Goal: Communication & Community: Answer question/provide support

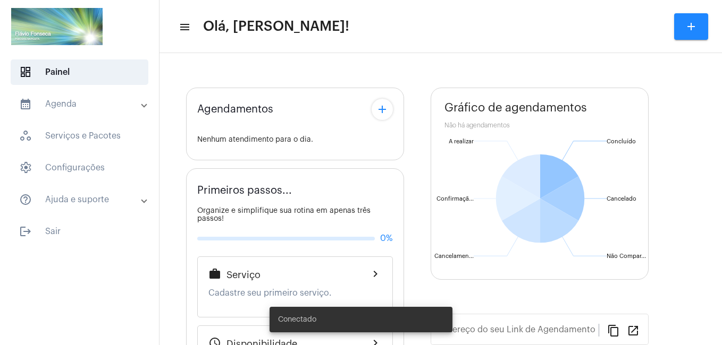
type input "[URL][DOMAIN_NAME]"
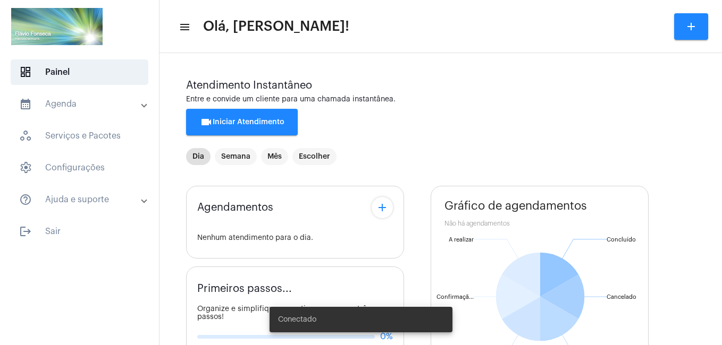
click at [226, 124] on span "videocam Iniciar Atendimento" at bounding box center [242, 122] width 84 height 7
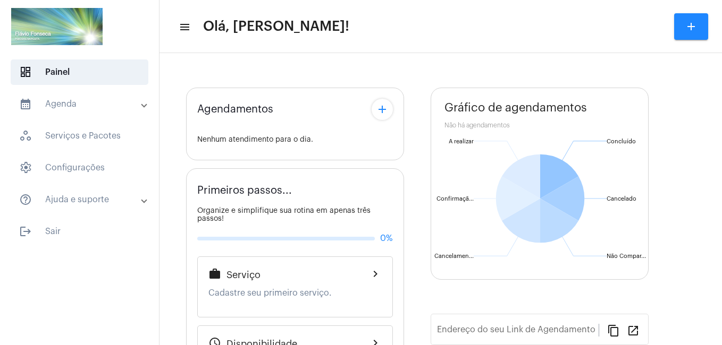
type input "[URL][DOMAIN_NAME]"
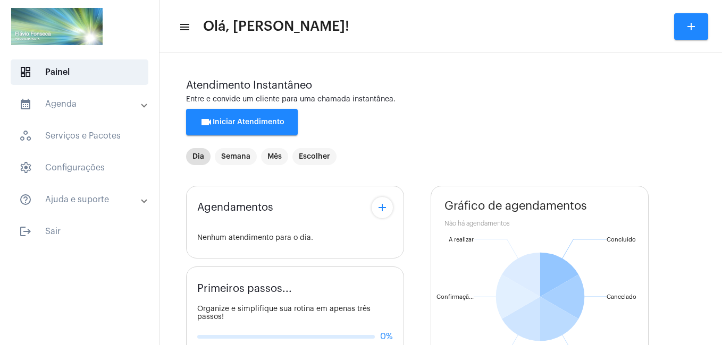
click at [540, 100] on div "Entre e convide um cliente para uma chamada instantânea." at bounding box center [440, 100] width 509 height 8
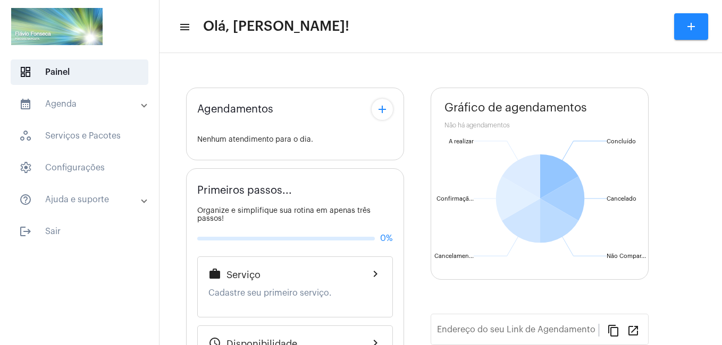
type input "[URL][DOMAIN_NAME]"
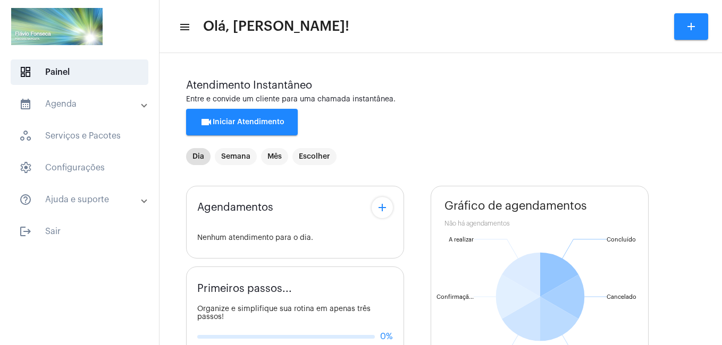
click at [207, 117] on mat-icon "videocam" at bounding box center [206, 122] width 13 height 13
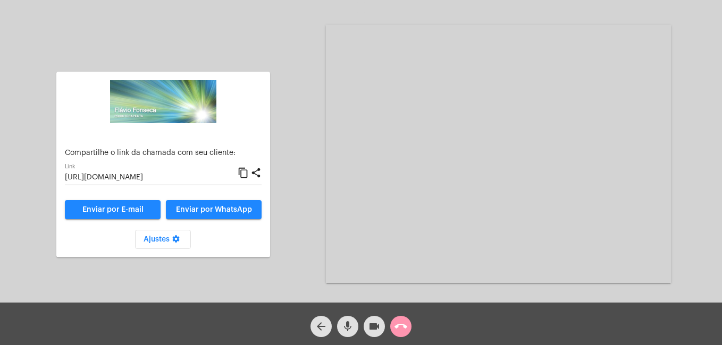
drag, startPoint x: 251, startPoint y: 177, endPoint x: 240, endPoint y: 172, distance: 12.8
click at [240, 172] on mat-icon "content_copy" at bounding box center [243, 173] width 11 height 13
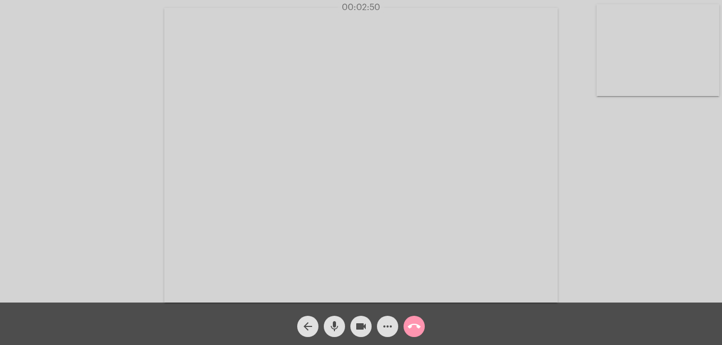
click at [226, 243] on video at bounding box center [360, 155] width 393 height 295
click at [416, 325] on mat-icon "call_end" at bounding box center [414, 326] width 13 height 13
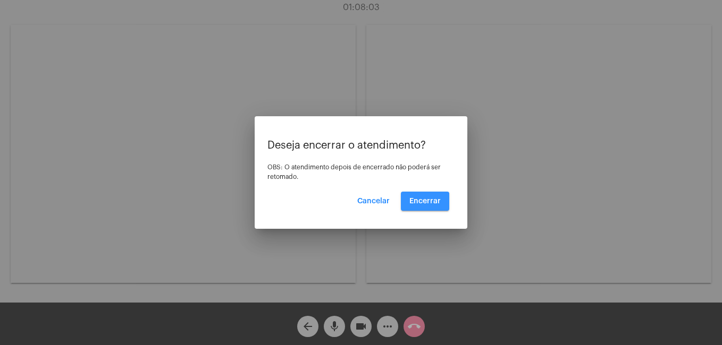
click at [422, 202] on span "Encerrar" at bounding box center [424, 201] width 31 height 7
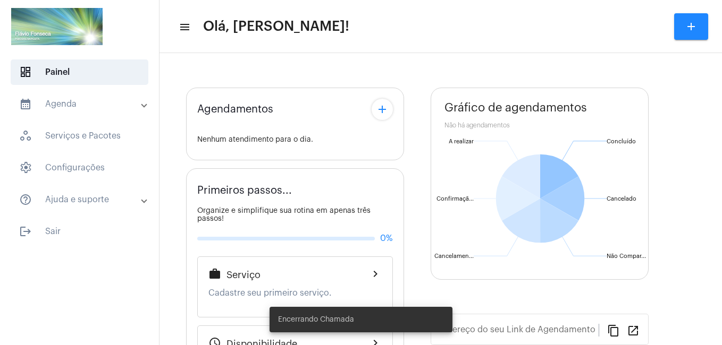
type input "[URL][DOMAIN_NAME]"
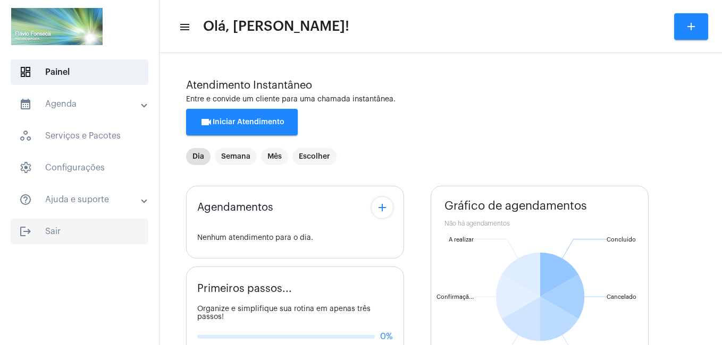
click at [57, 231] on span "logout Sair" at bounding box center [80, 232] width 138 height 26
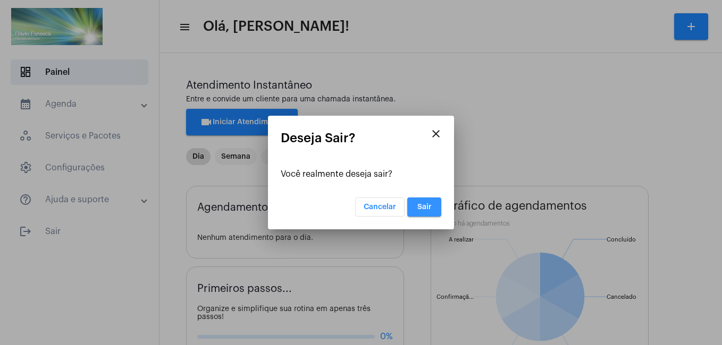
click at [419, 213] on button "Sair" at bounding box center [424, 207] width 34 height 19
